Goal: Task Accomplishment & Management: Use online tool/utility

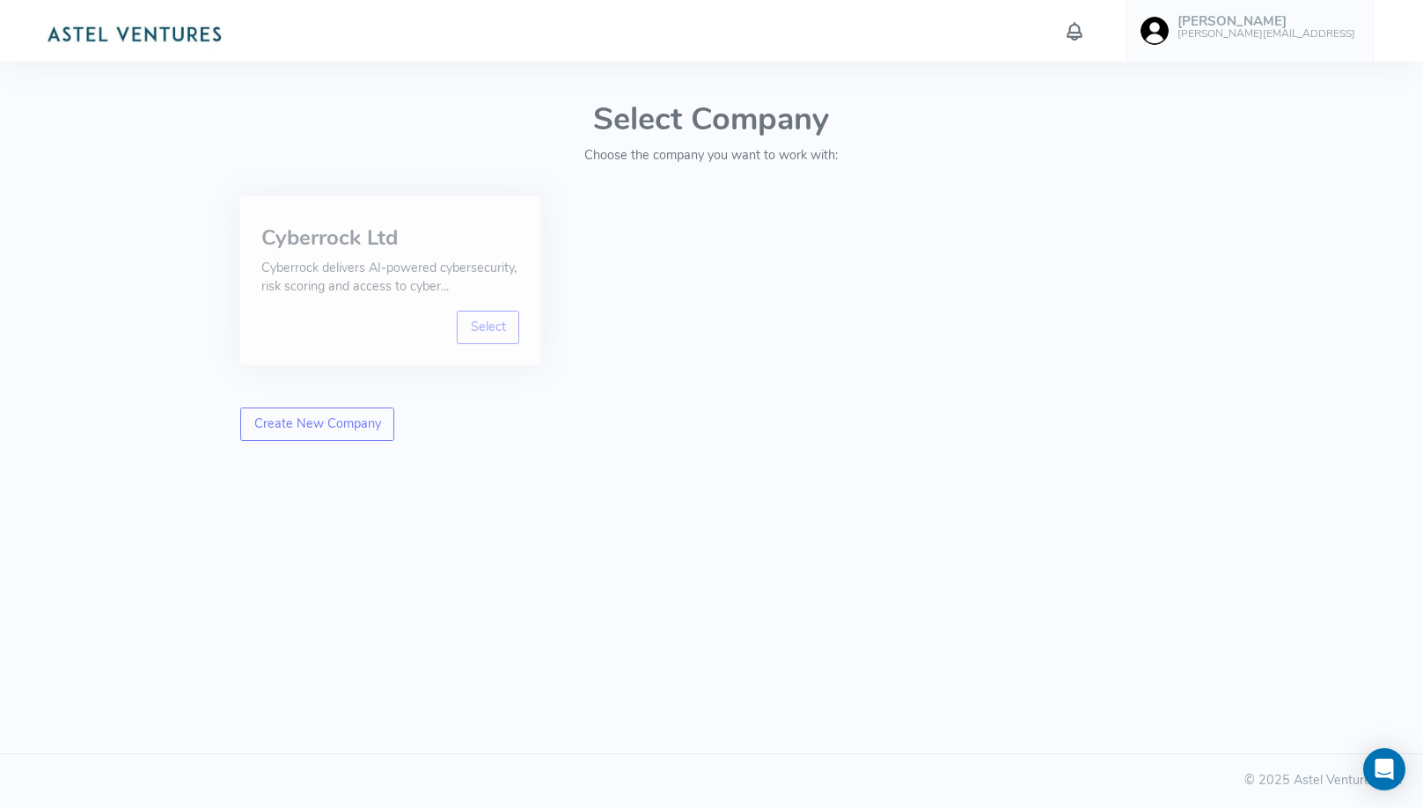
click at [453, 295] on p "Cyberrock delivers AI-powered cybersecurity, risk scoring and access to cyber..." at bounding box center [390, 278] width 258 height 38
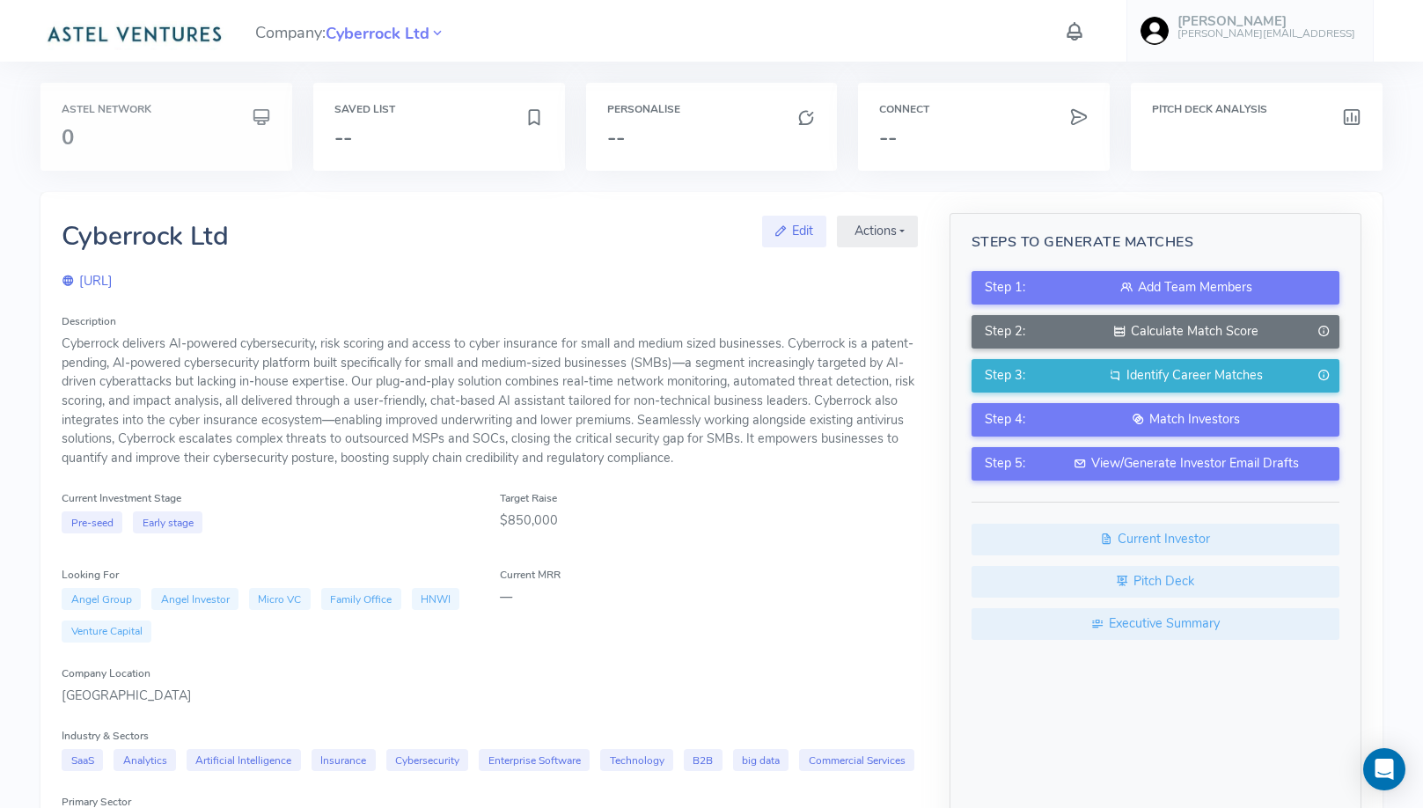
click at [251, 128] on h3 "0" at bounding box center [166, 137] width 209 height 23
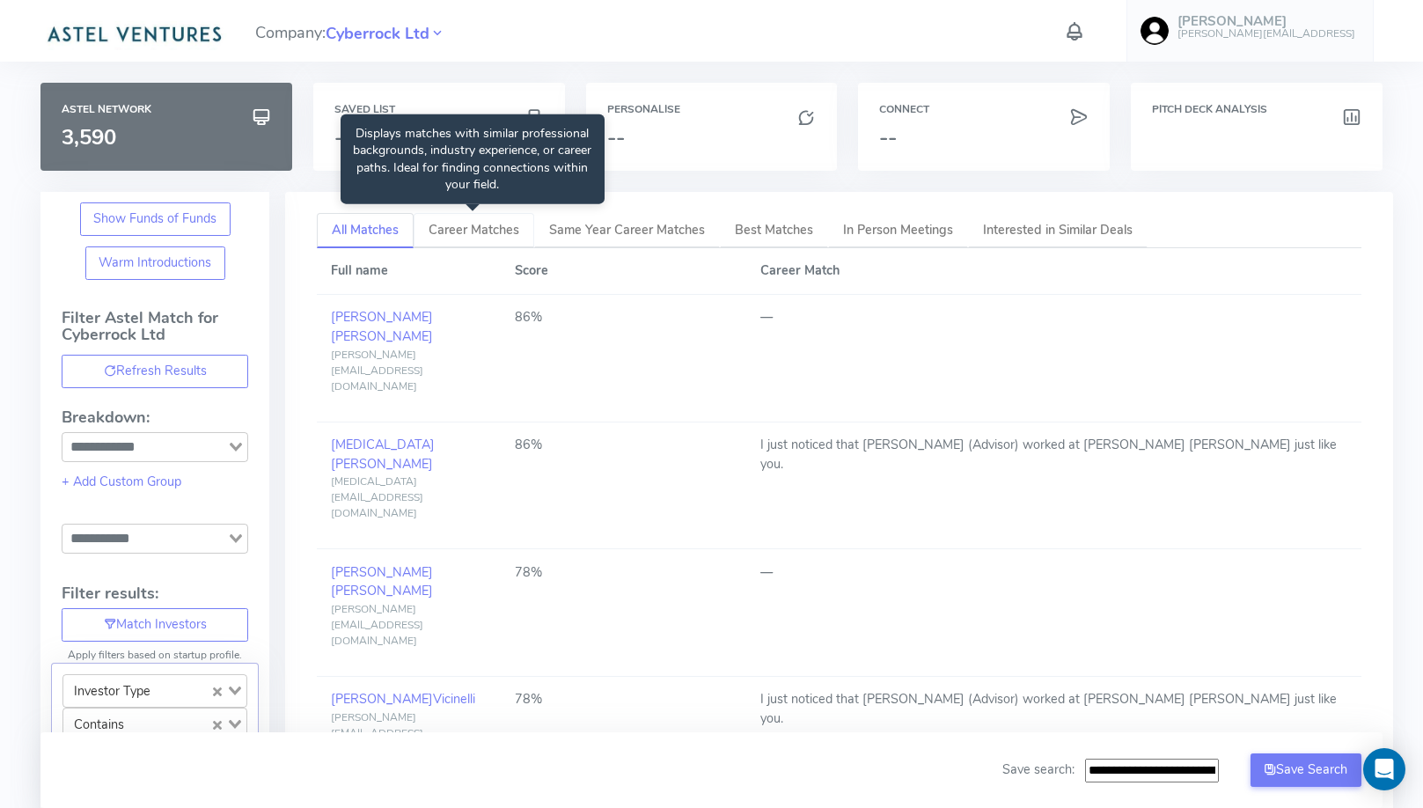
click at [457, 239] on link "Career Matches" at bounding box center [474, 231] width 121 height 36
type input "**********"
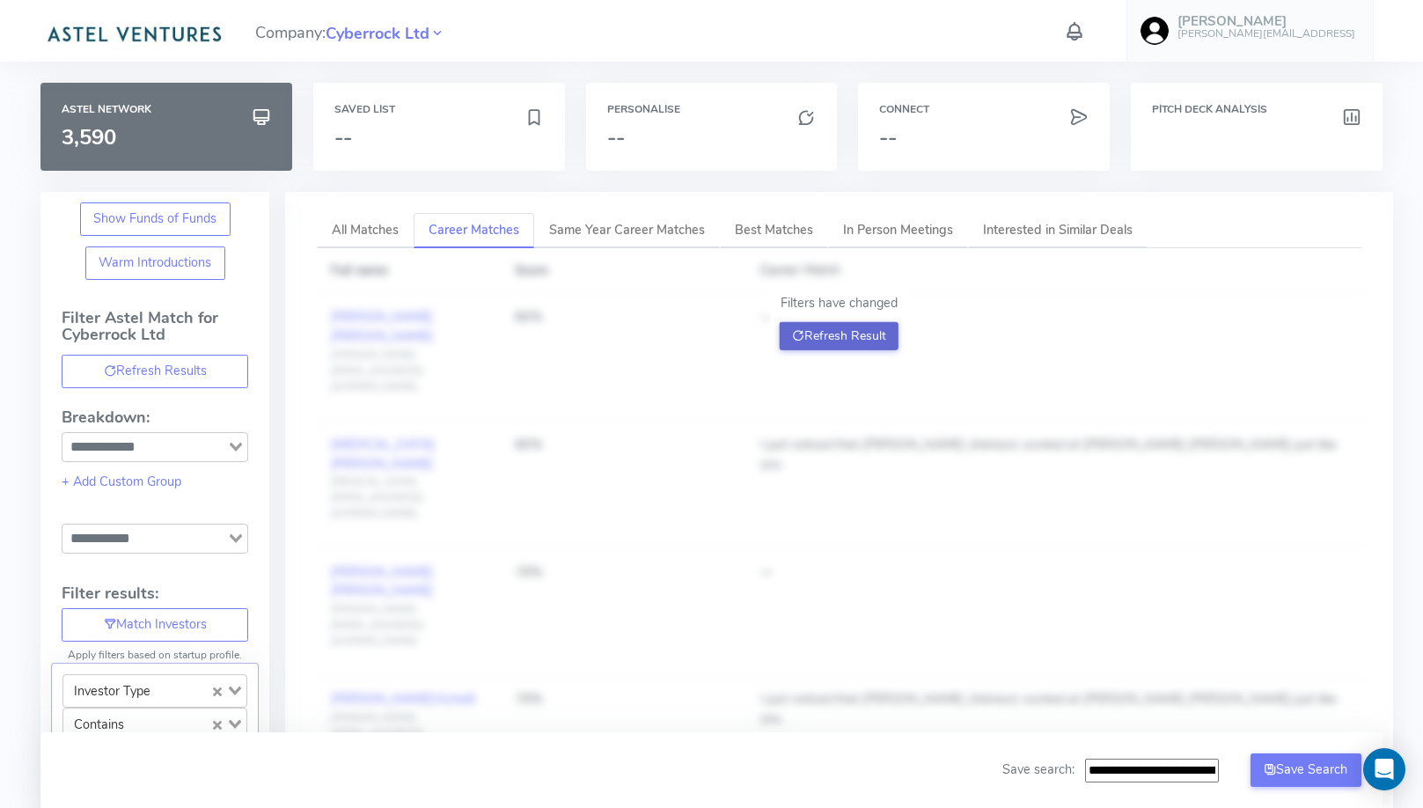
click at [801, 322] on button "Refresh Result" at bounding box center [839, 336] width 119 height 28
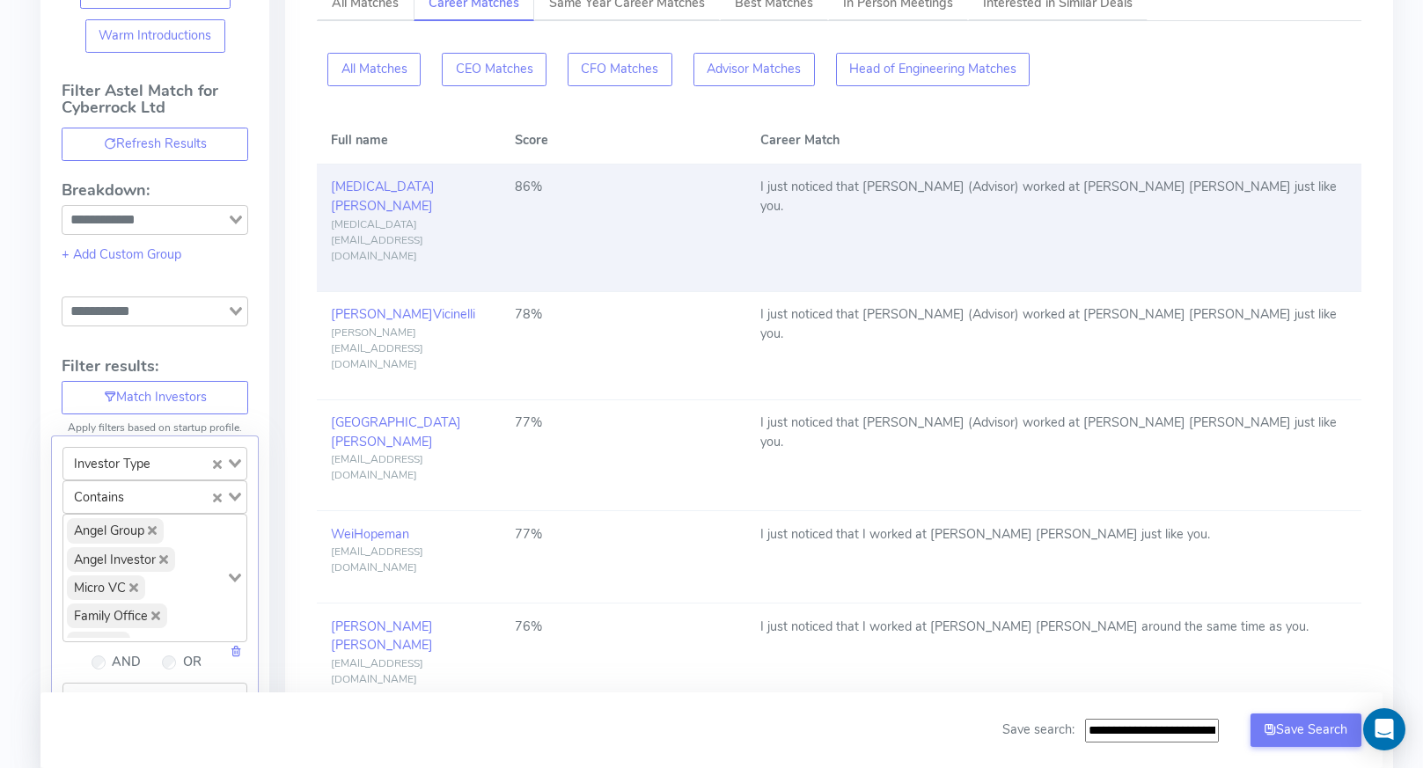
scroll to position [204, 0]
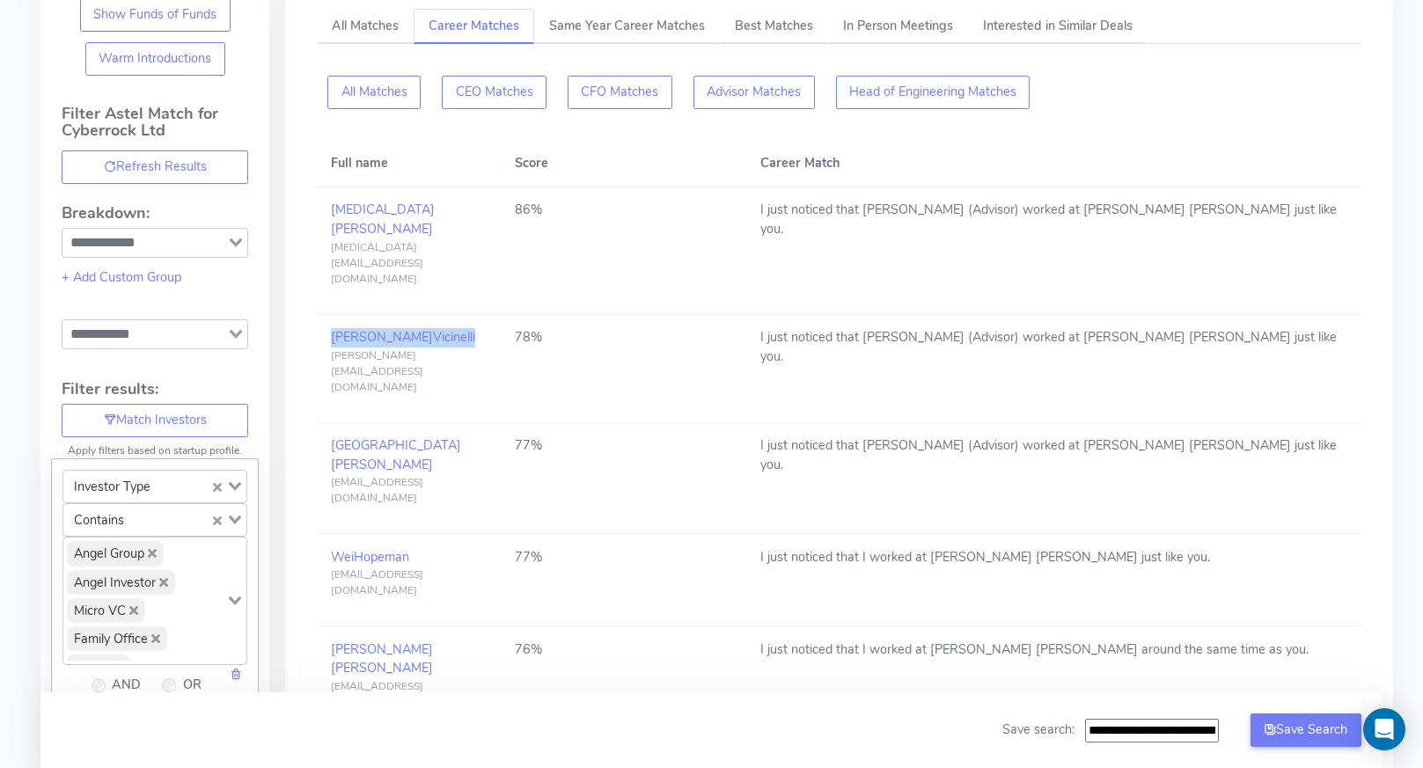
copy link "[PERSON_NAME]"
drag, startPoint x: 462, startPoint y: 292, endPoint x: 317, endPoint y: 292, distance: 145.2
drag, startPoint x: 458, startPoint y: 359, endPoint x: 292, endPoint y: 359, distance: 165.5
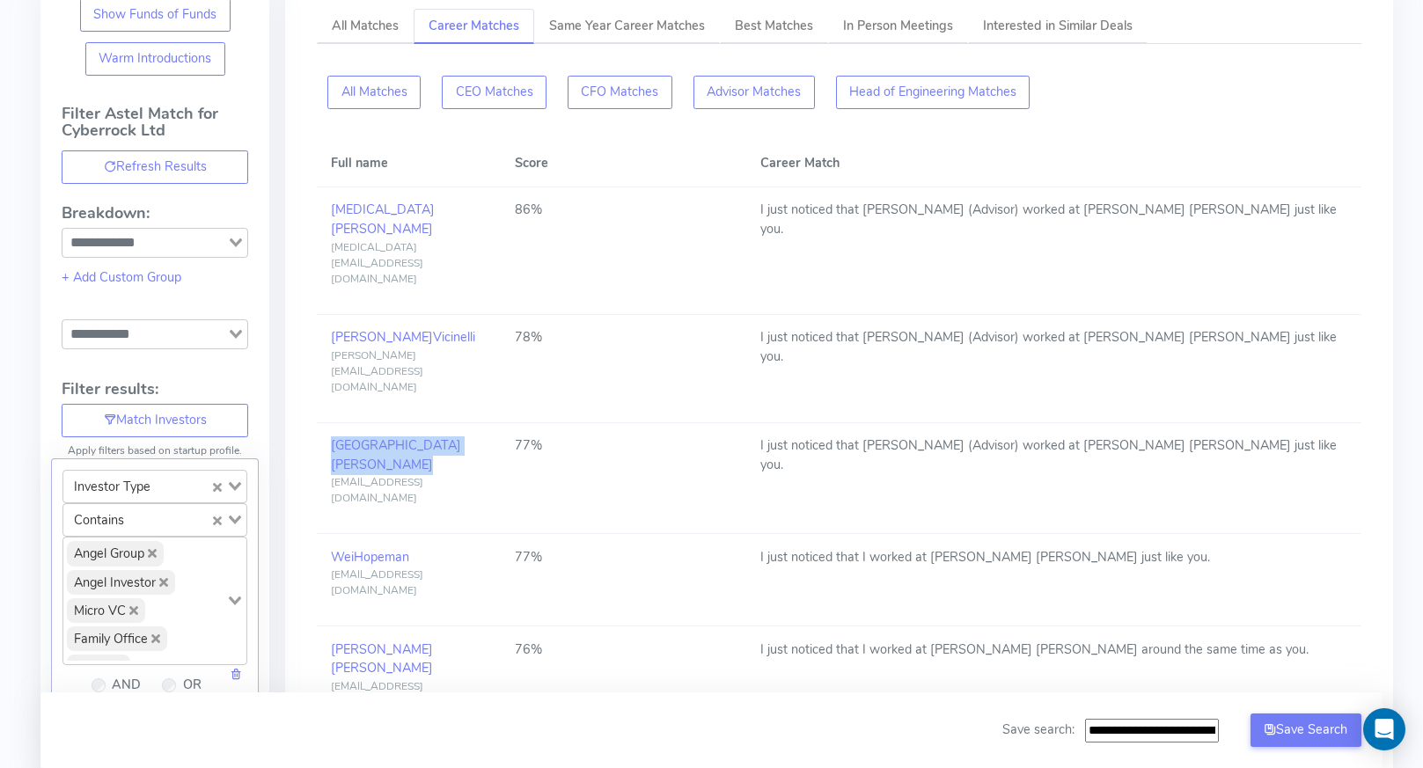
copy link "[PERSON_NAME]"
drag, startPoint x: 424, startPoint y: 452, endPoint x: 306, endPoint y: 452, distance: 117.9
copy link "[PERSON_NAME]"
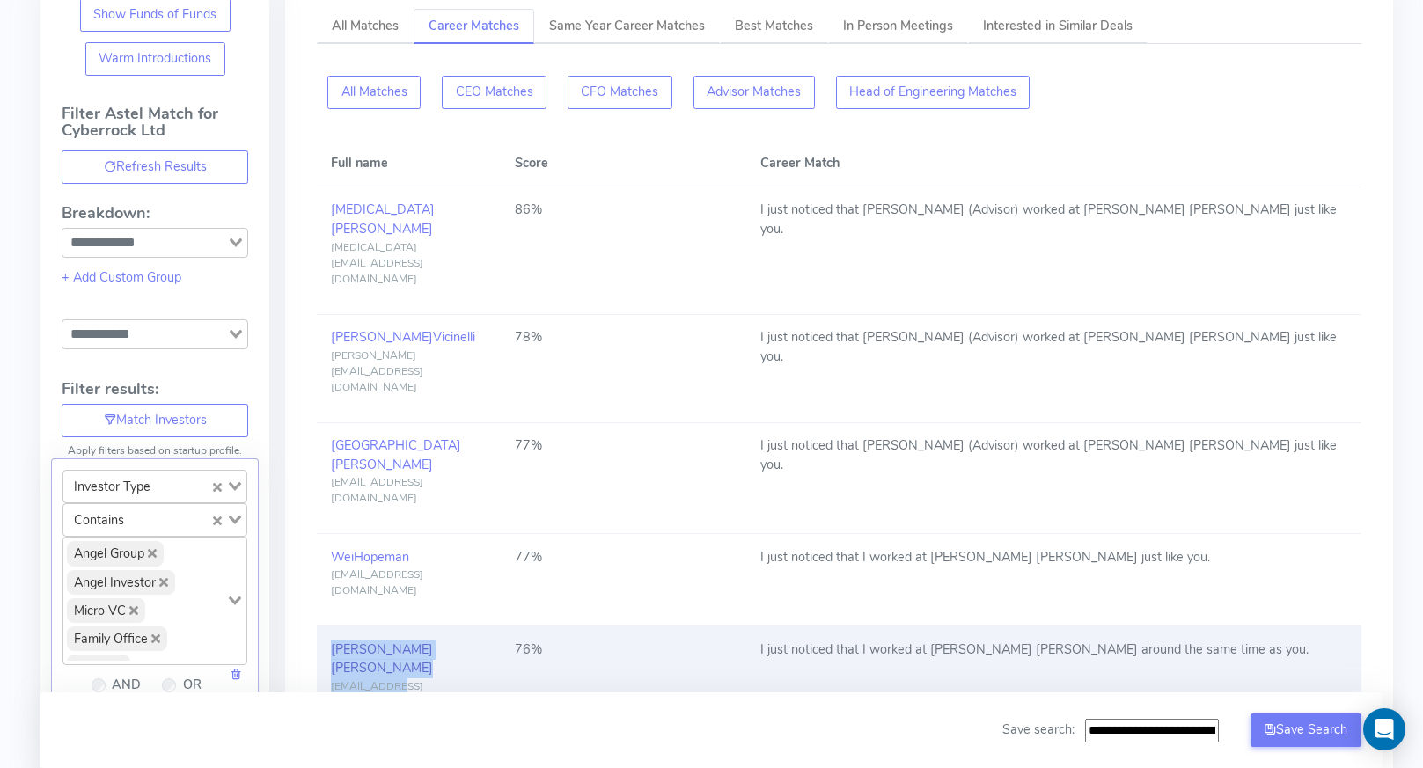
drag, startPoint x: 422, startPoint y: 539, endPoint x: 331, endPoint y: 531, distance: 91.0
click at [331, 627] on td "[PERSON_NAME] [EMAIL_ADDRESS][DOMAIN_NAME]" at bounding box center [409, 683] width 184 height 112
click at [412, 627] on td "[PERSON_NAME] [EMAIL_ADDRESS][DOMAIN_NAME]" at bounding box center [409, 683] width 184 height 112
copy link "[PERSON_NAME]"
drag, startPoint x: 384, startPoint y: 526, endPoint x: 326, endPoint y: 525, distance: 58.1
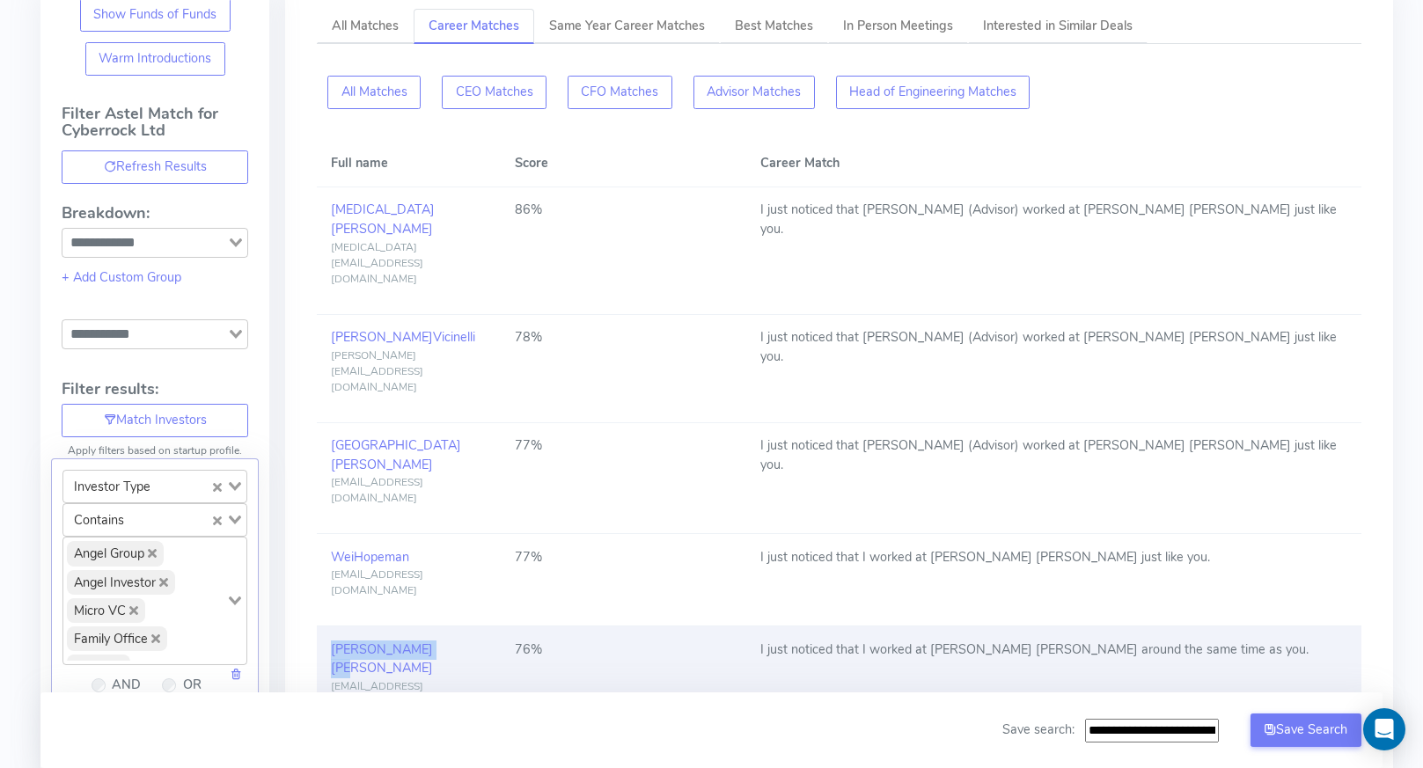
click at [326, 627] on td "[PERSON_NAME] [EMAIL_ADDRESS][DOMAIN_NAME]" at bounding box center [409, 683] width 184 height 112
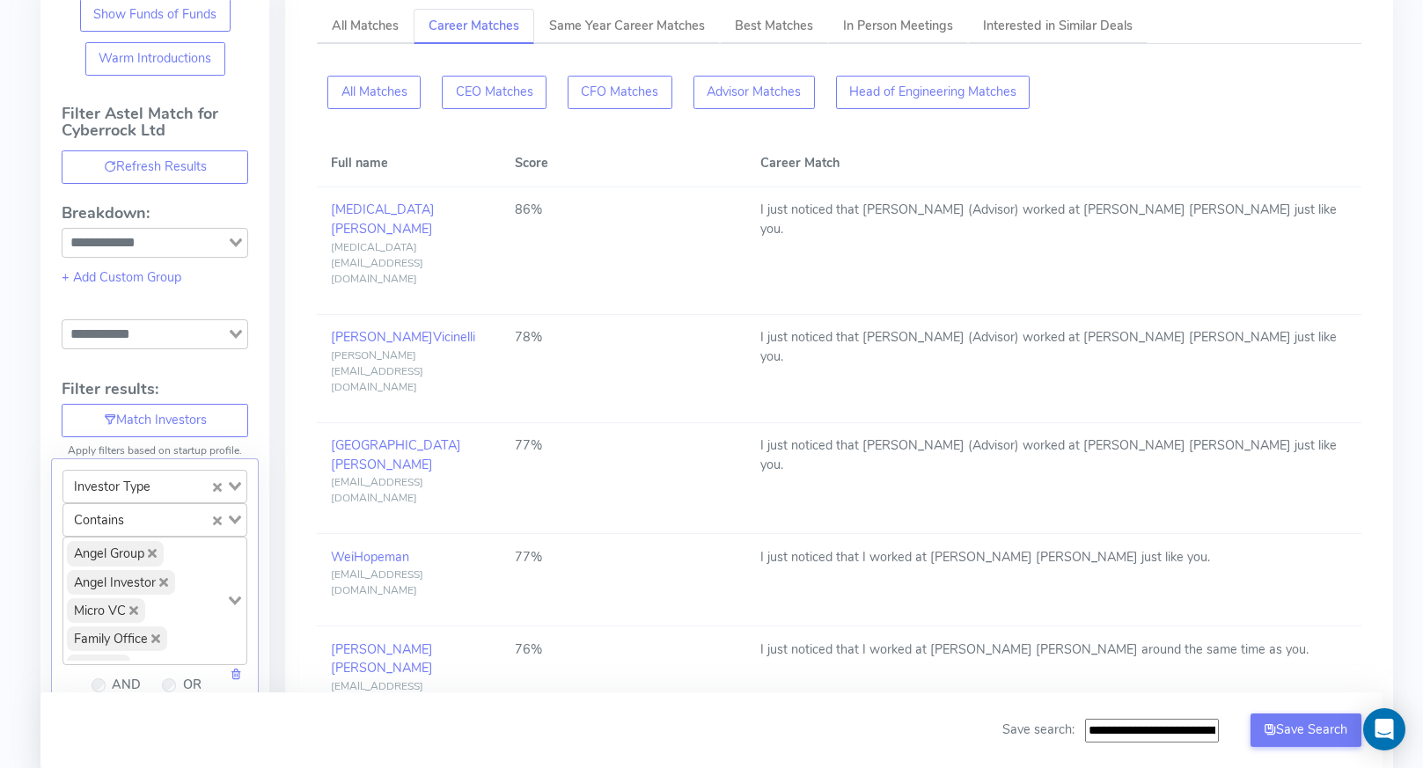
copy link "[PERSON_NAME]"
drag, startPoint x: 420, startPoint y: 602, endPoint x: 326, endPoint y: 602, distance: 94.2
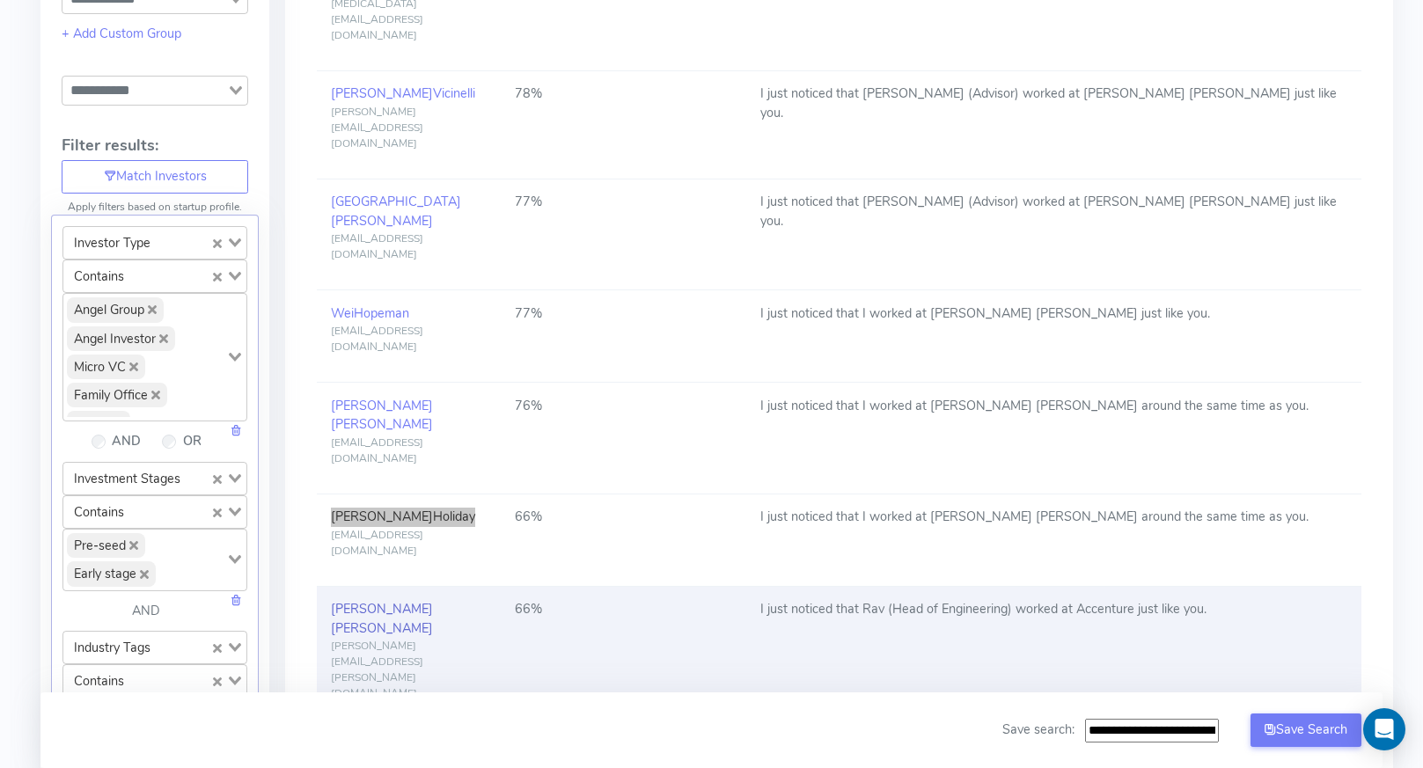
scroll to position [506, 0]
